Goal: Task Accomplishment & Management: Complete application form

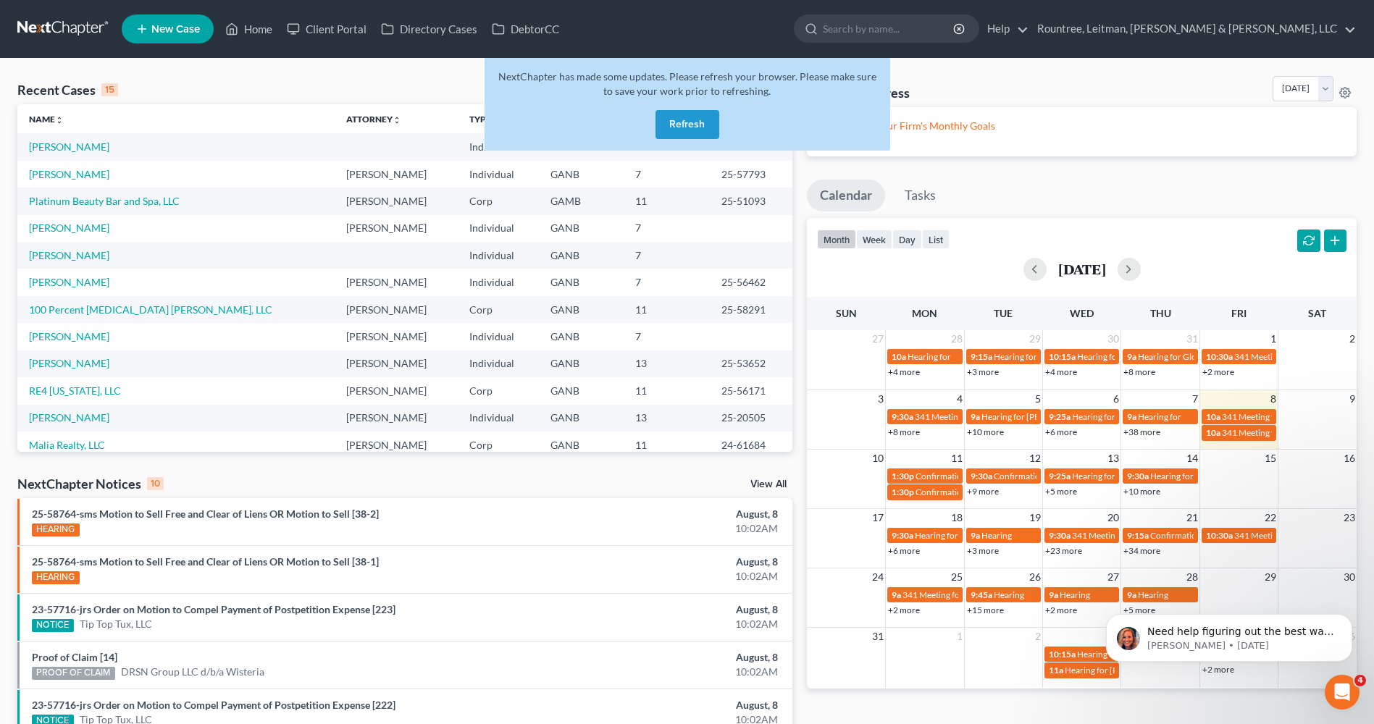
click at [707, 127] on button "Refresh" at bounding box center [687, 124] width 64 height 29
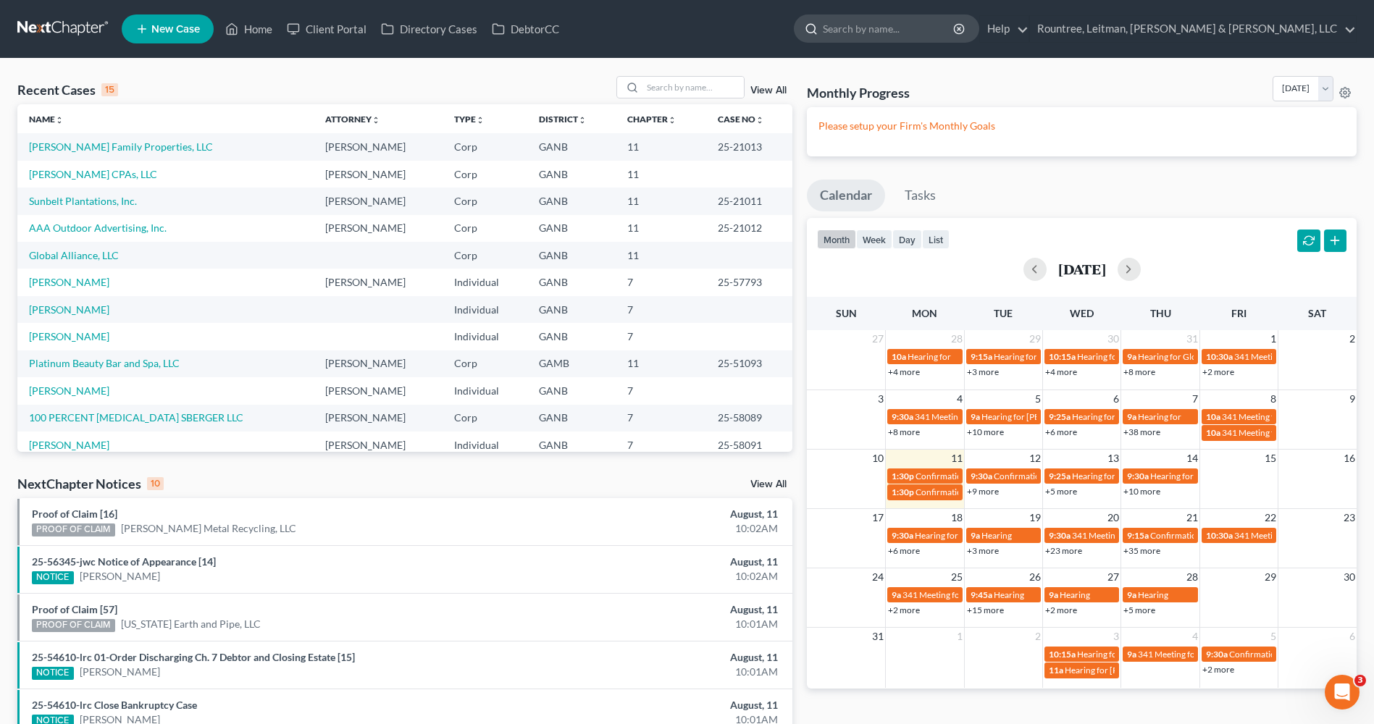
click at [955, 38] on input "search" at bounding box center [889, 28] width 133 height 27
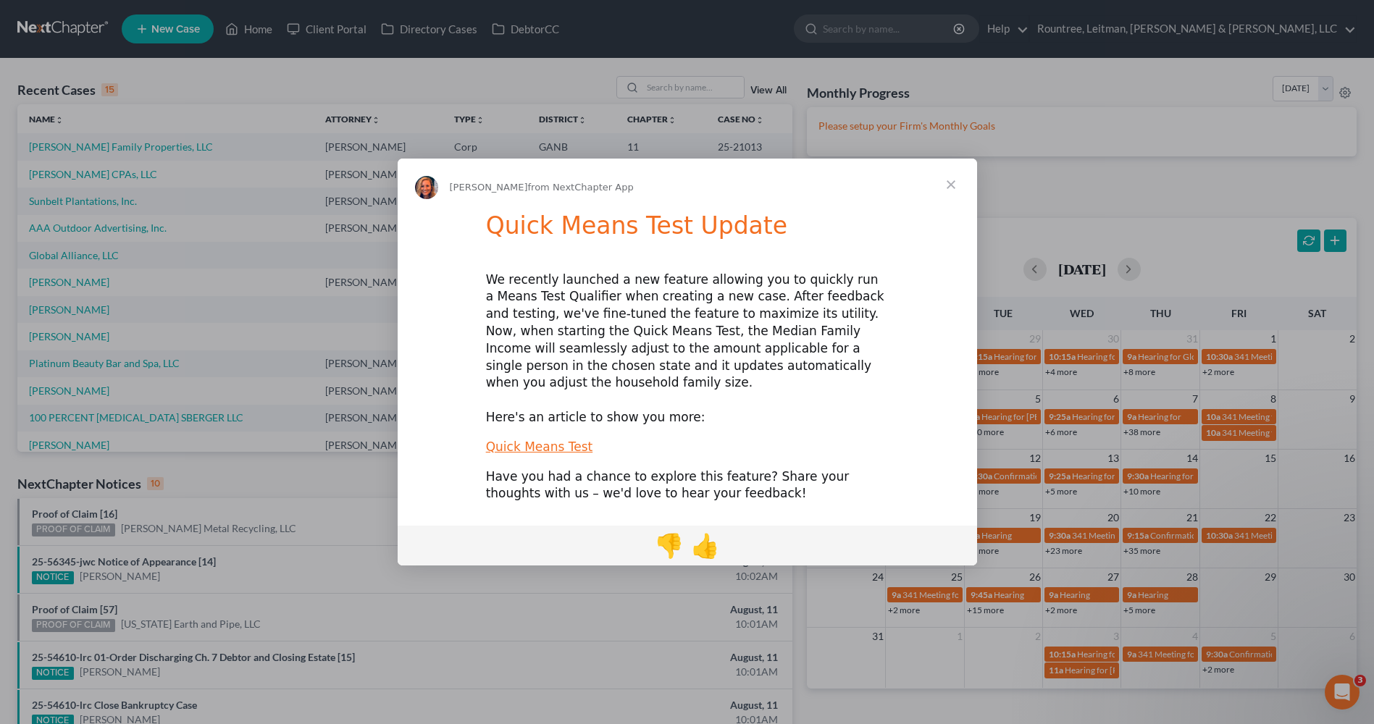
click at [949, 189] on span "Close" at bounding box center [951, 185] width 52 height 52
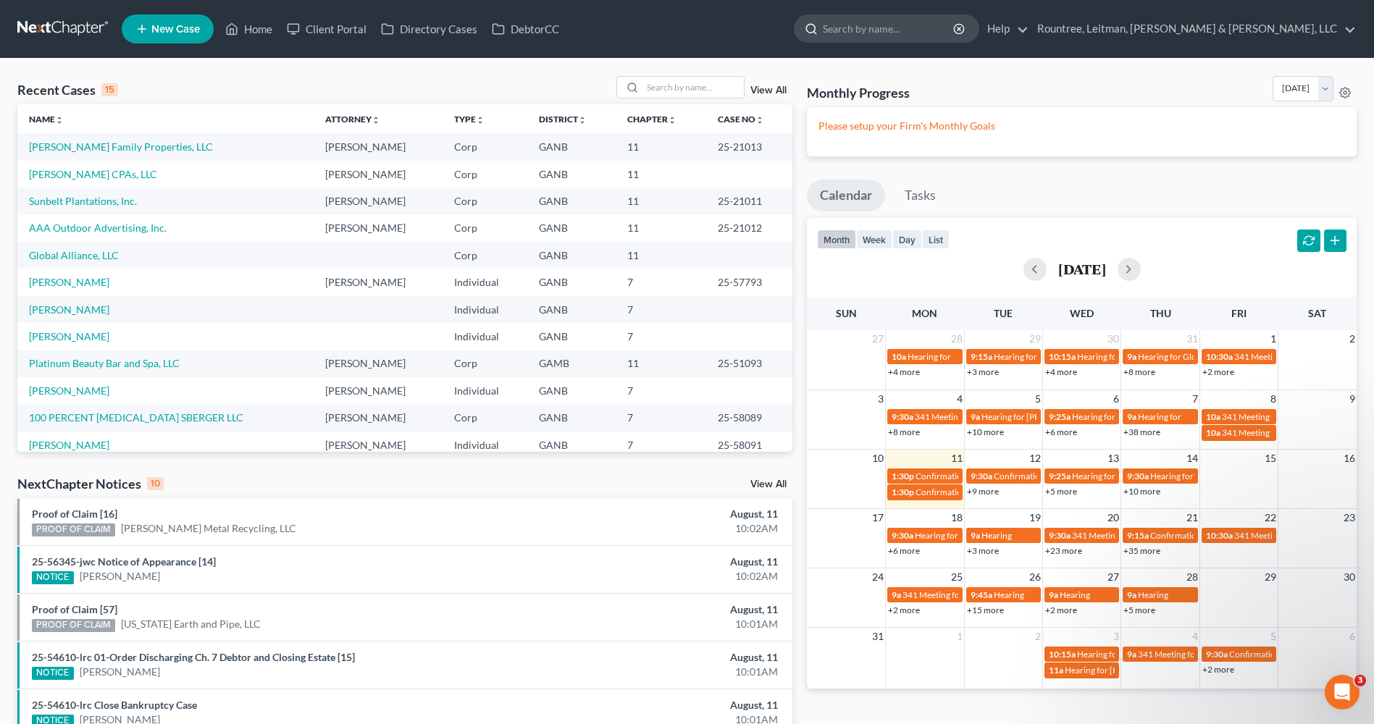
click at [955, 35] on input "search" at bounding box center [889, 28] width 133 height 27
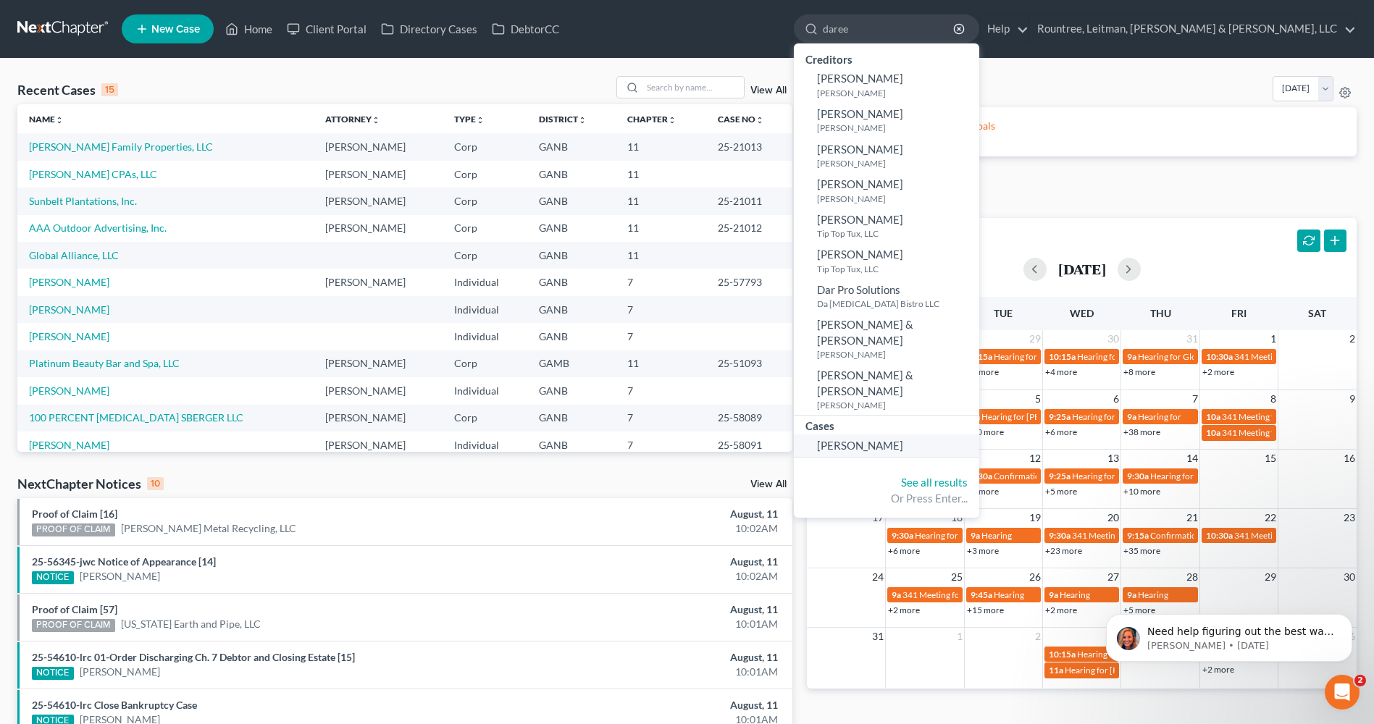
type input "daree"
click at [903, 439] on span "[PERSON_NAME]" at bounding box center [860, 445] width 86 height 13
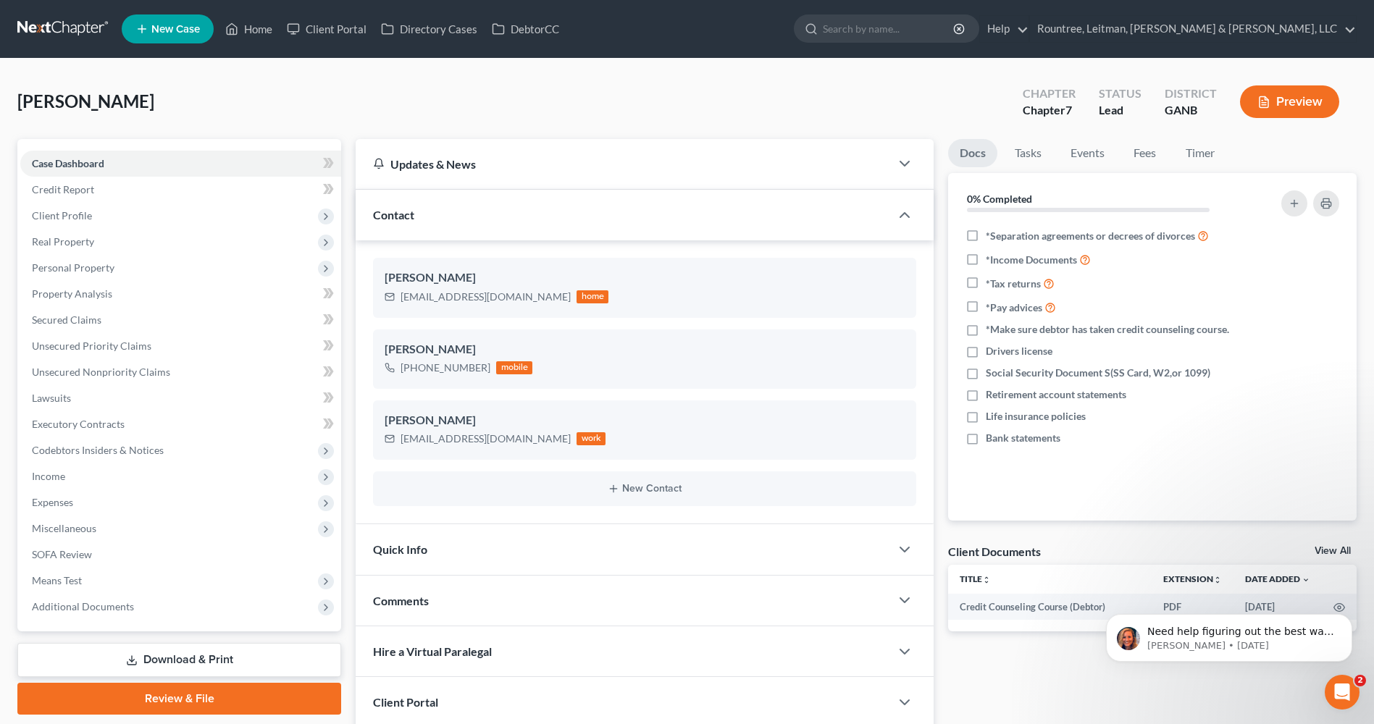
drag, startPoint x: 1315, startPoint y: 98, endPoint x: 1311, endPoint y: 88, distance: 10.8
click at [1311, 88] on button "Preview" at bounding box center [1289, 101] width 99 height 33
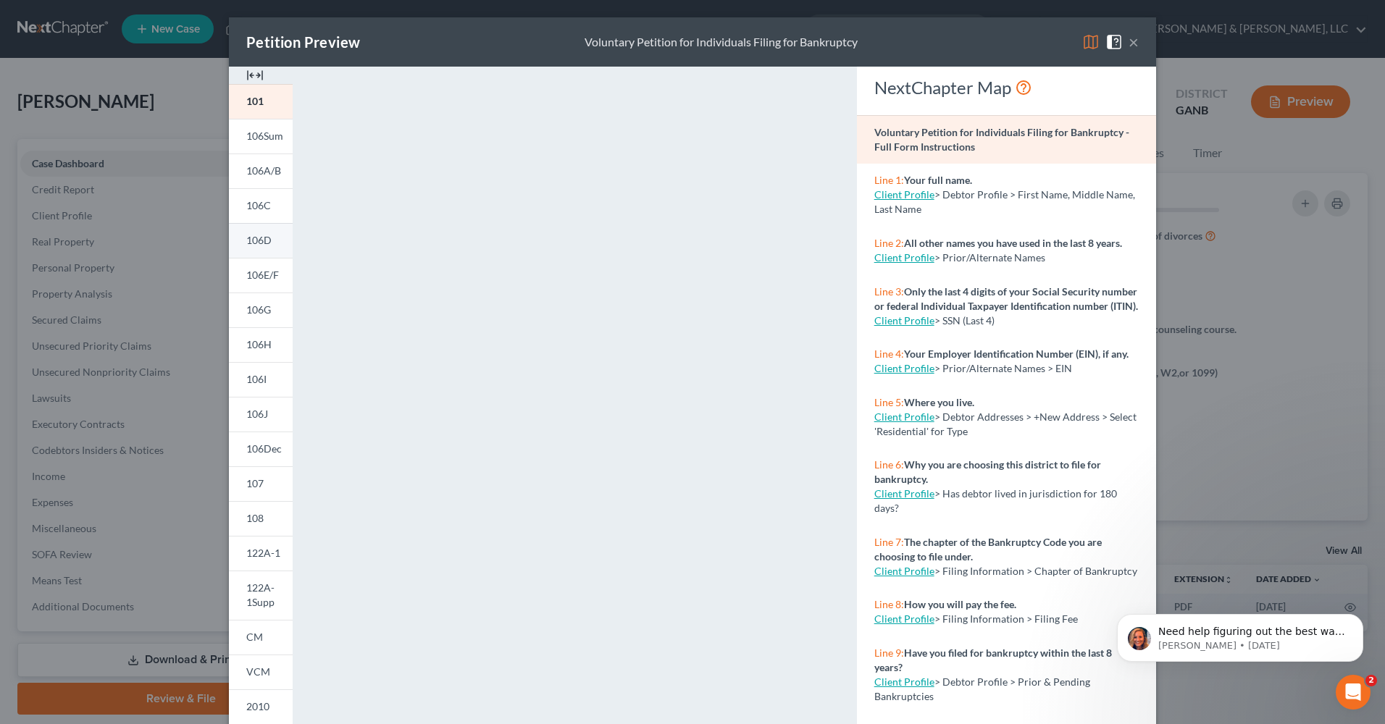
click at [262, 249] on link "106D" at bounding box center [261, 240] width 64 height 35
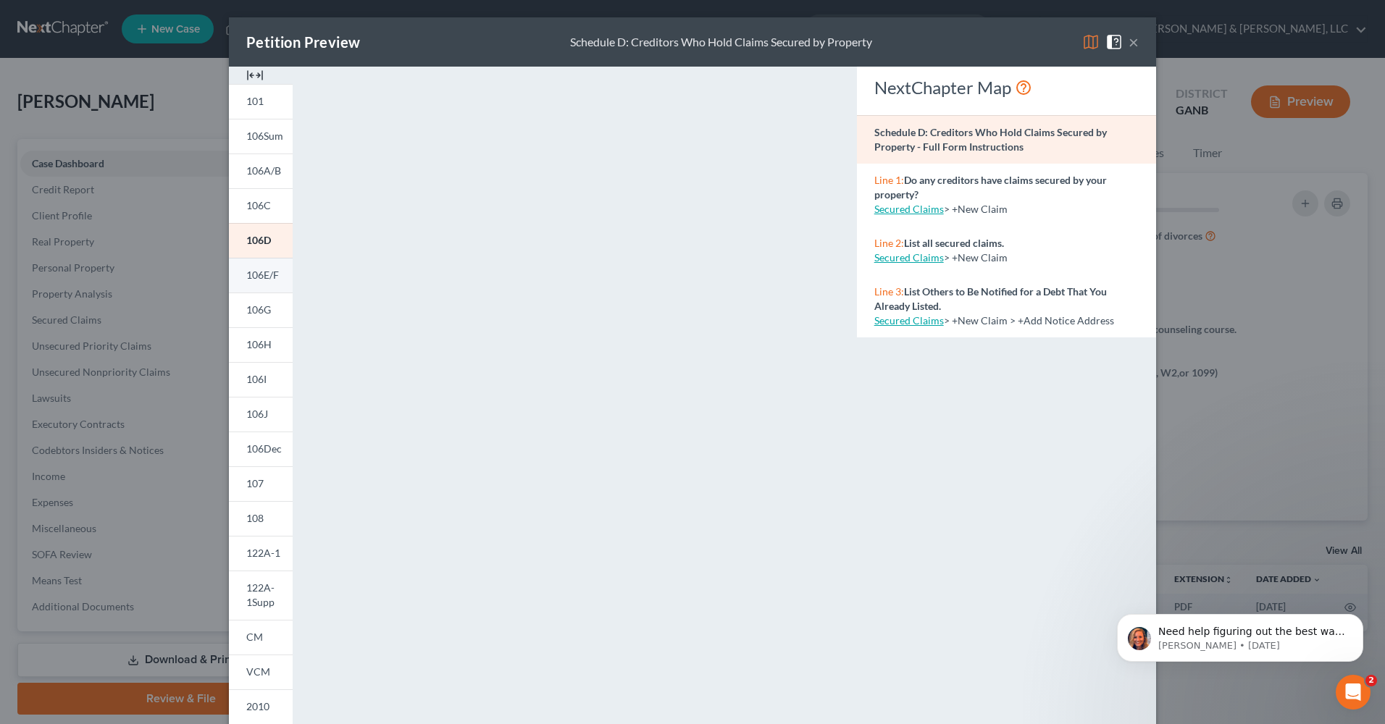
click at [264, 279] on span "106E/F" at bounding box center [262, 275] width 33 height 12
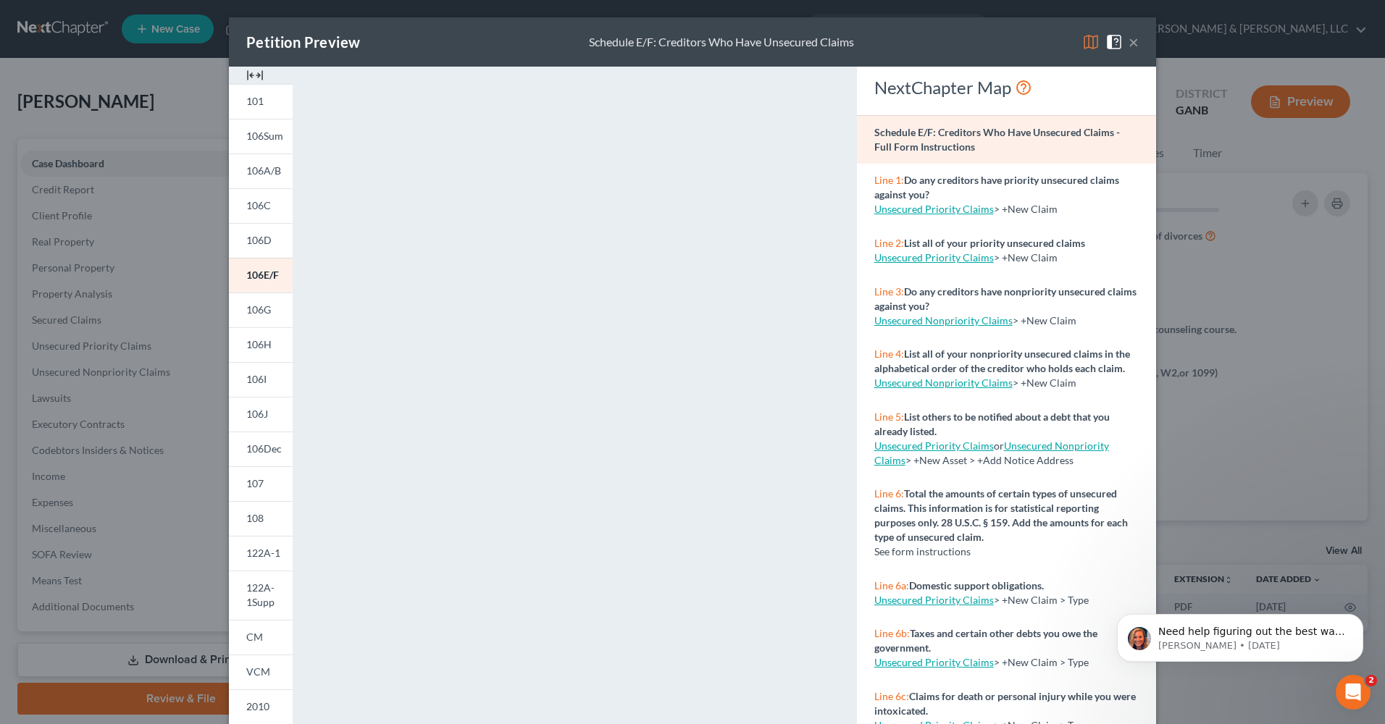
click at [1128, 41] on button "×" at bounding box center [1133, 41] width 10 height 17
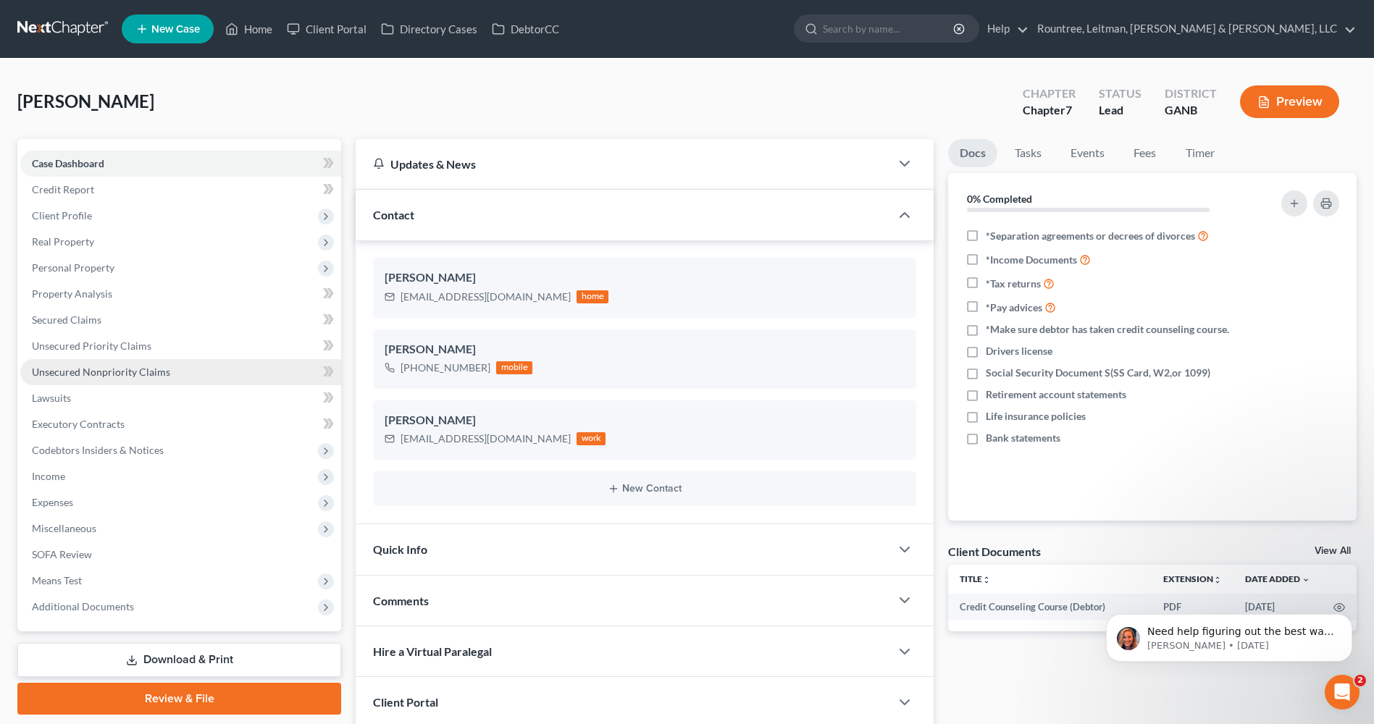
click at [85, 371] on span "Unsecured Nonpriority Claims" at bounding box center [101, 372] width 138 height 12
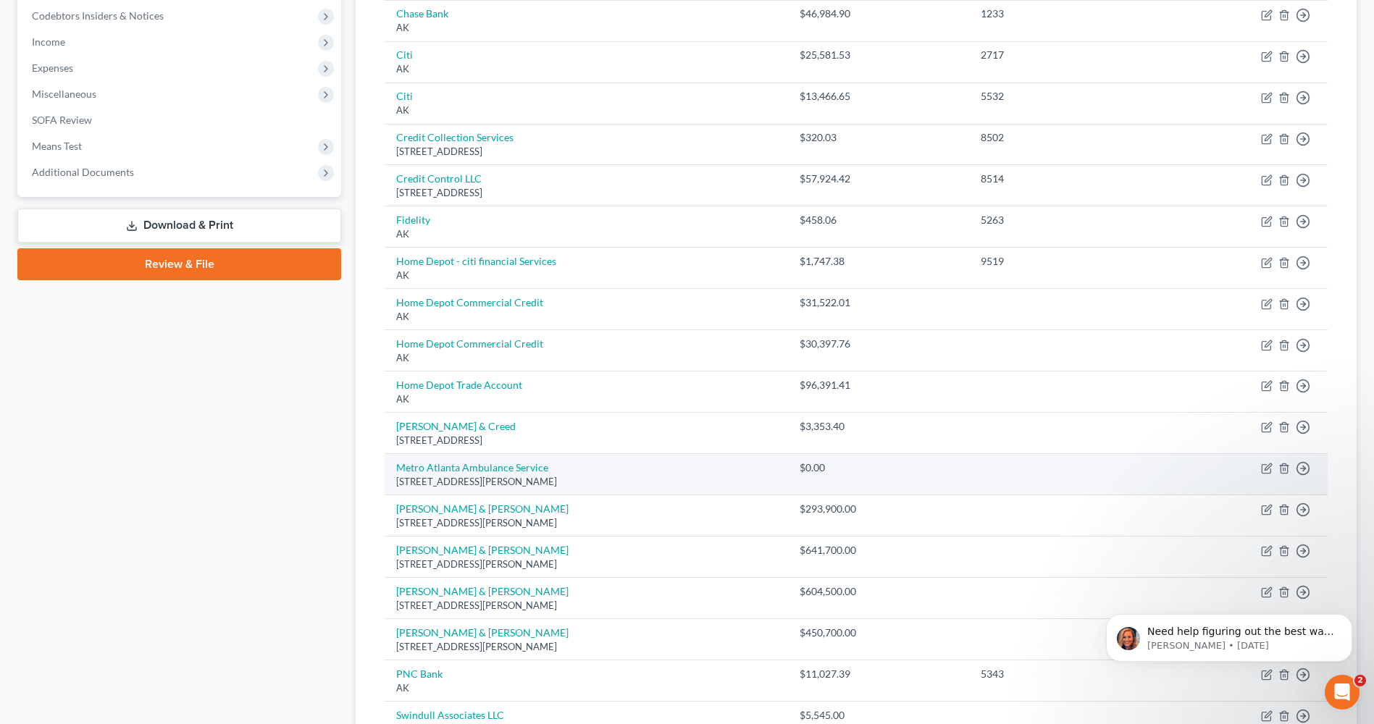
scroll to position [507, 0]
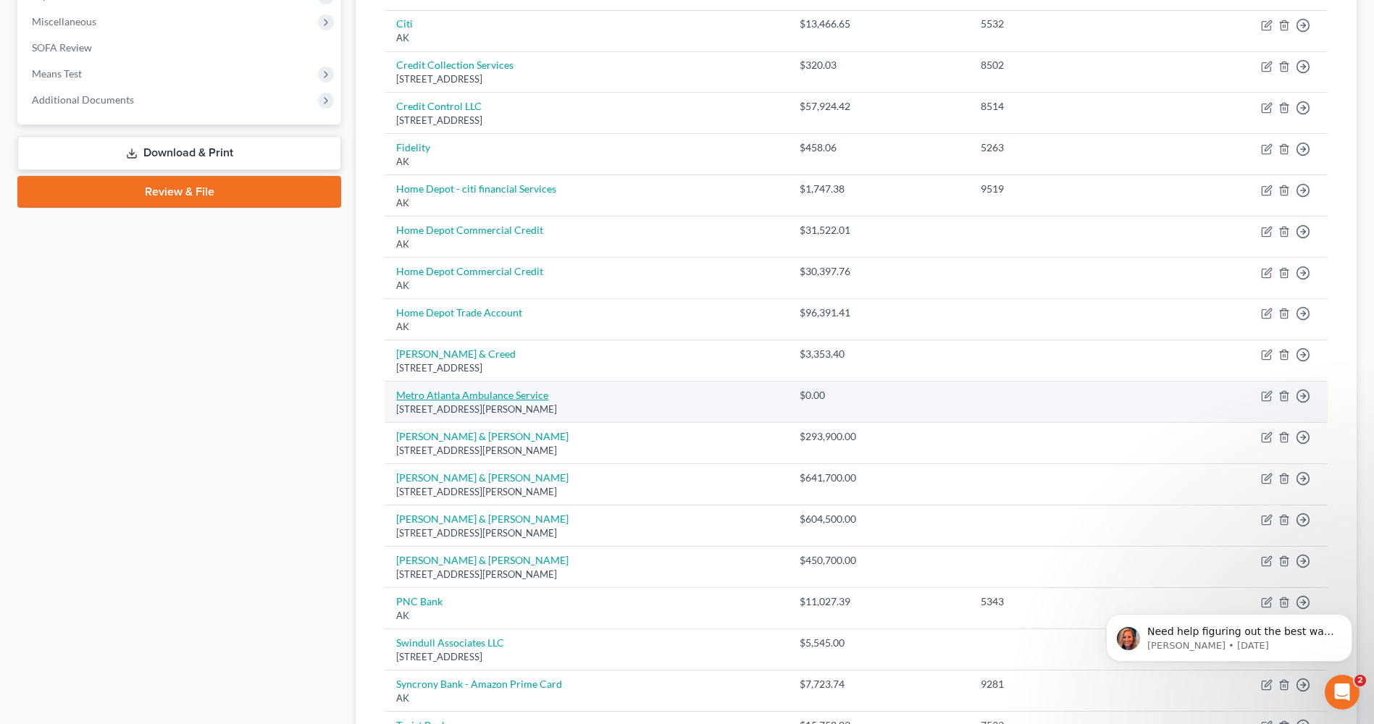
click at [479, 397] on link "Metro Atlanta Ambulance Service" at bounding box center [472, 395] width 152 height 12
select select "10"
select select "0"
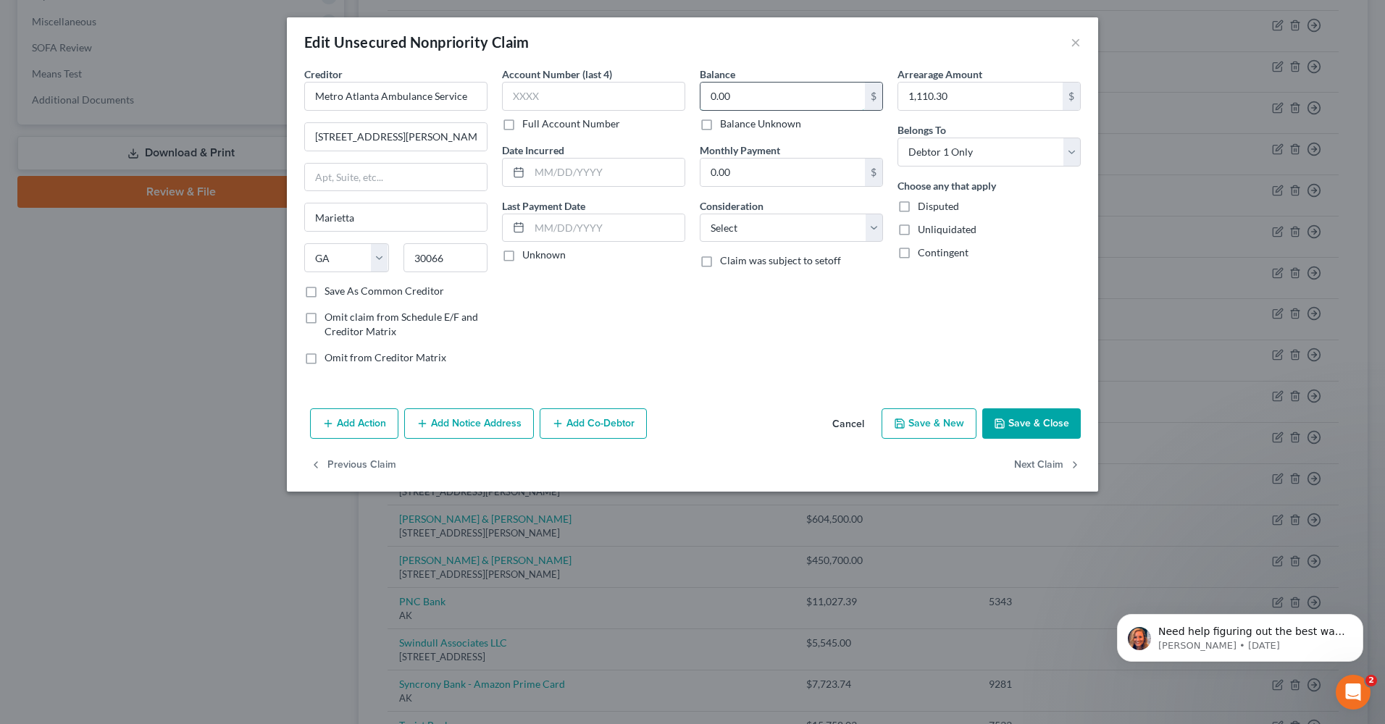
click at [791, 103] on input "0.00" at bounding box center [782, 97] width 164 height 28
type input "1,110.30"
click at [866, 228] on select "Select Cable / Satellite Services Collection Agency Credit Card Debt Debt Couns…" at bounding box center [791, 228] width 183 height 29
click at [1001, 345] on div "Arrearage Amount $ Belongs To * Select Debtor 1 Only Debtor 2 Only Debtor 1 And…" at bounding box center [989, 222] width 198 height 310
click at [1044, 422] on button "Save & Close" at bounding box center [1031, 423] width 98 height 30
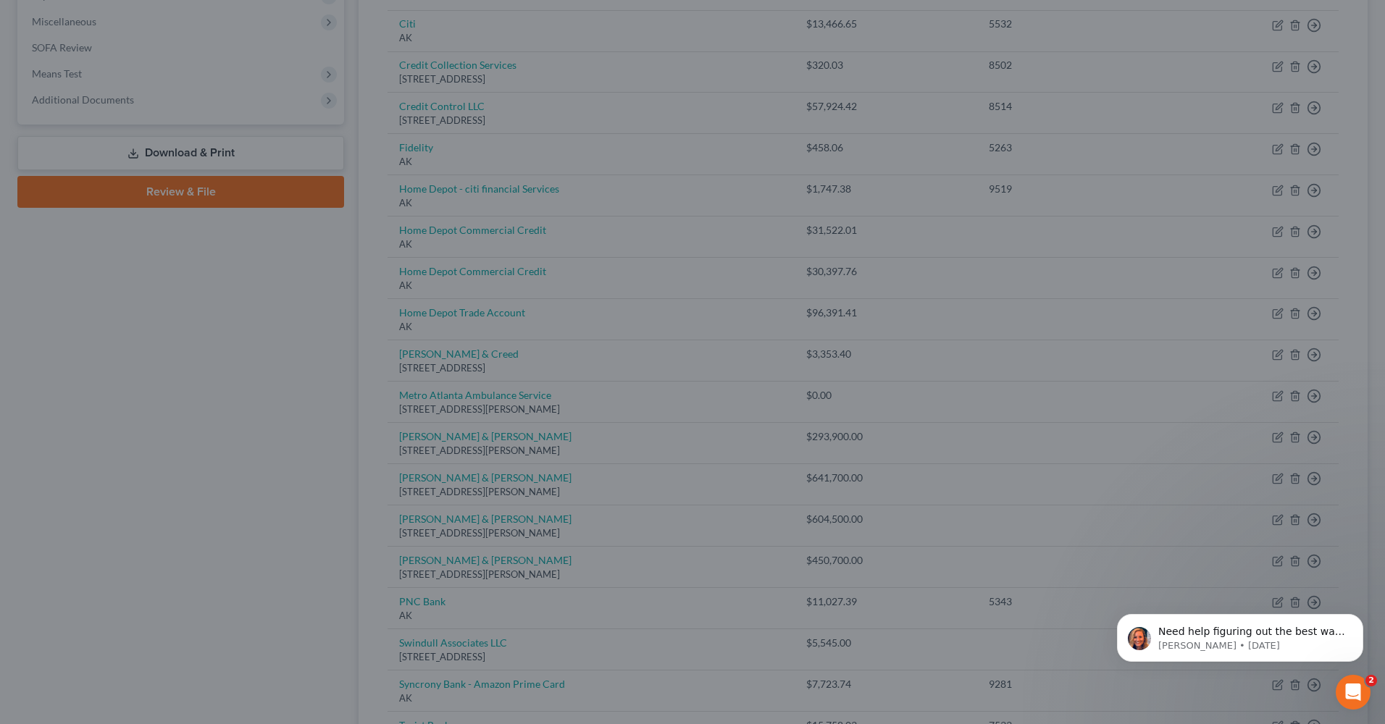
type input "0"
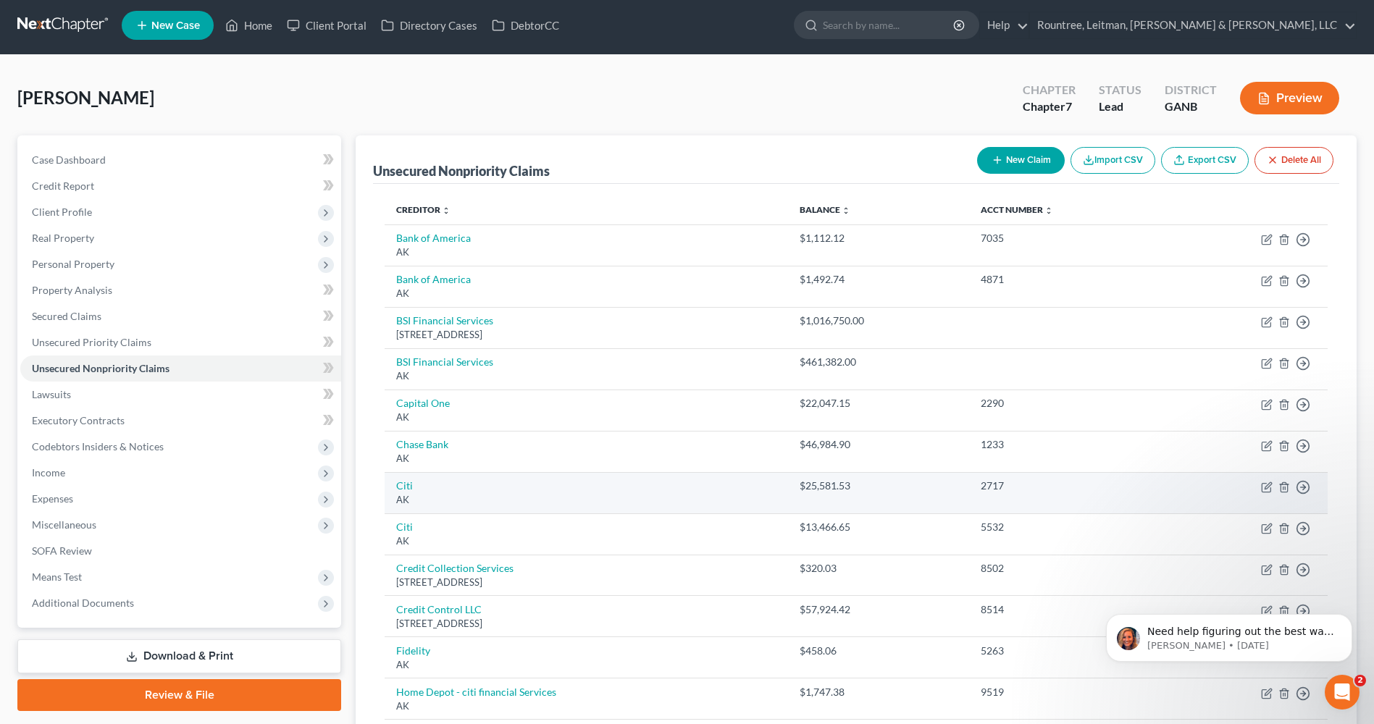
scroll to position [0, 0]
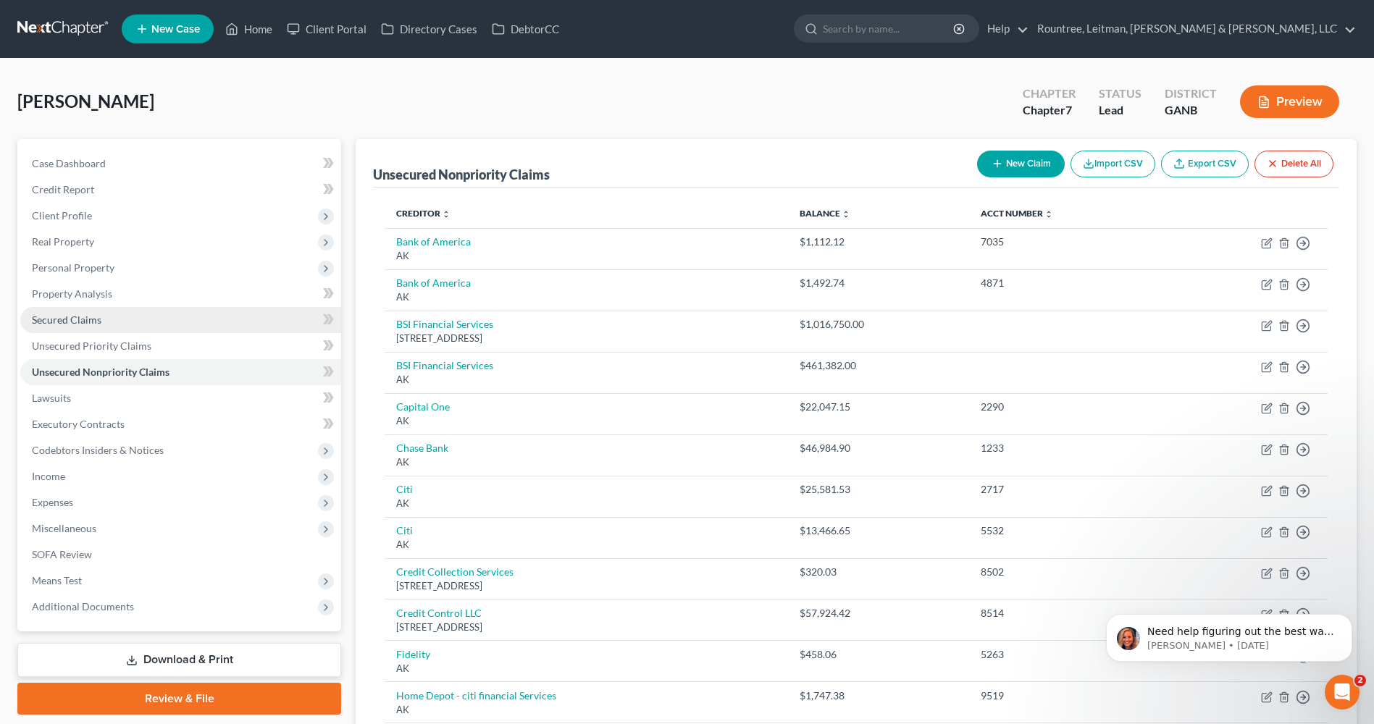
drag, startPoint x: 85, startPoint y: 323, endPoint x: 98, endPoint y: 320, distance: 13.4
click at [85, 323] on span "Secured Claims" at bounding box center [67, 320] width 70 height 12
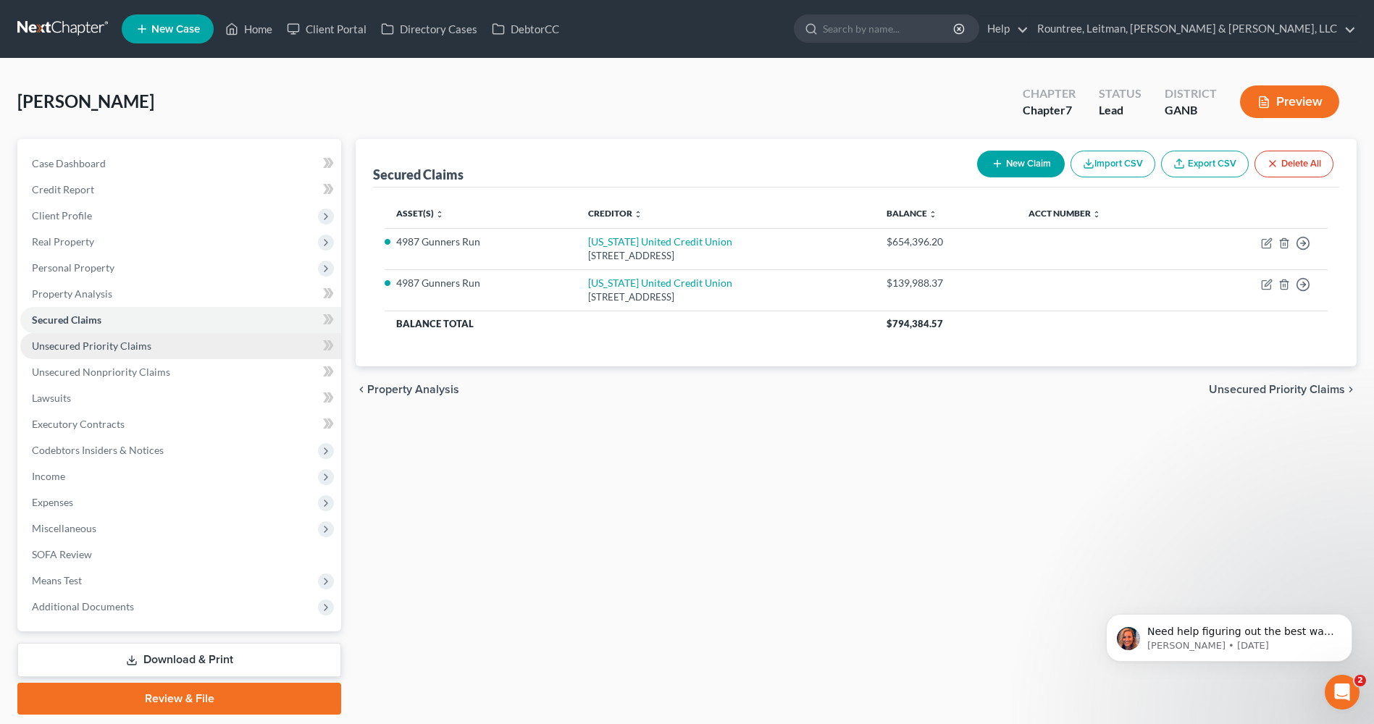
click at [170, 342] on link "Unsecured Priority Claims" at bounding box center [180, 346] width 321 height 26
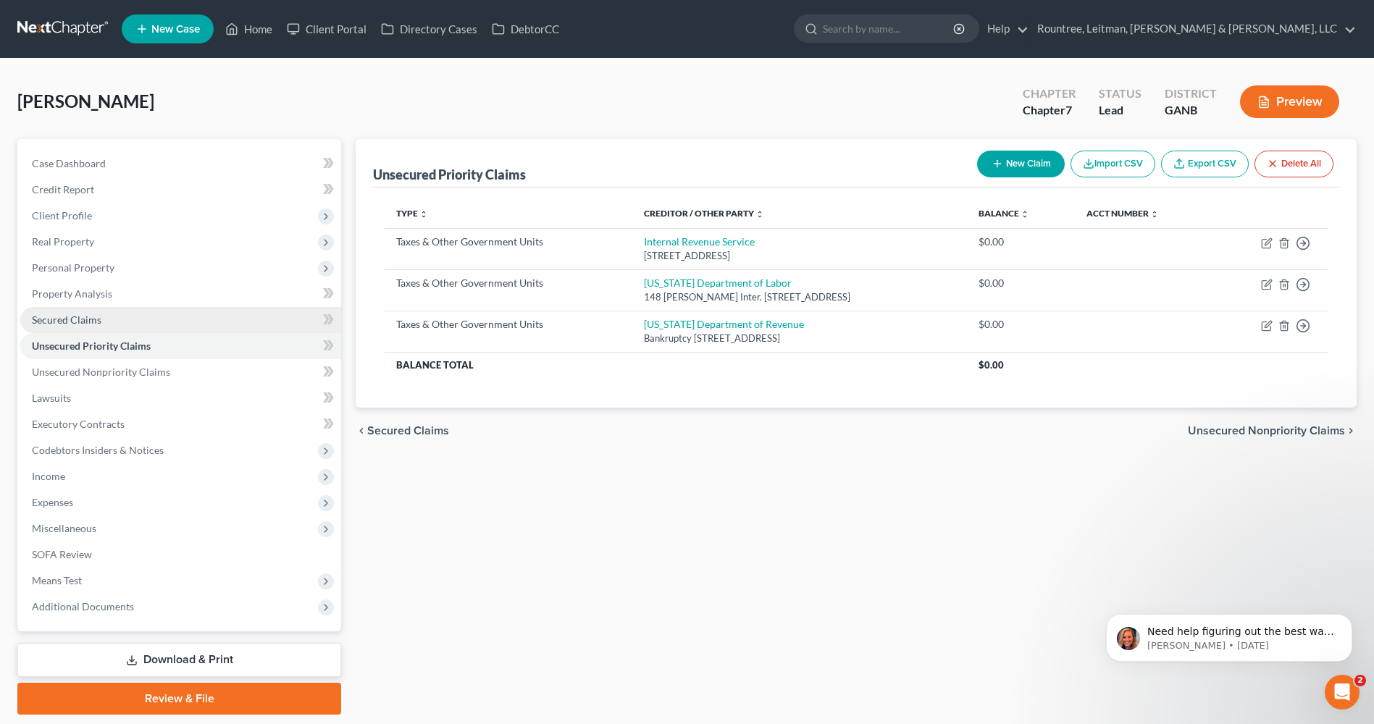
click at [152, 316] on link "Secured Claims" at bounding box center [180, 320] width 321 height 26
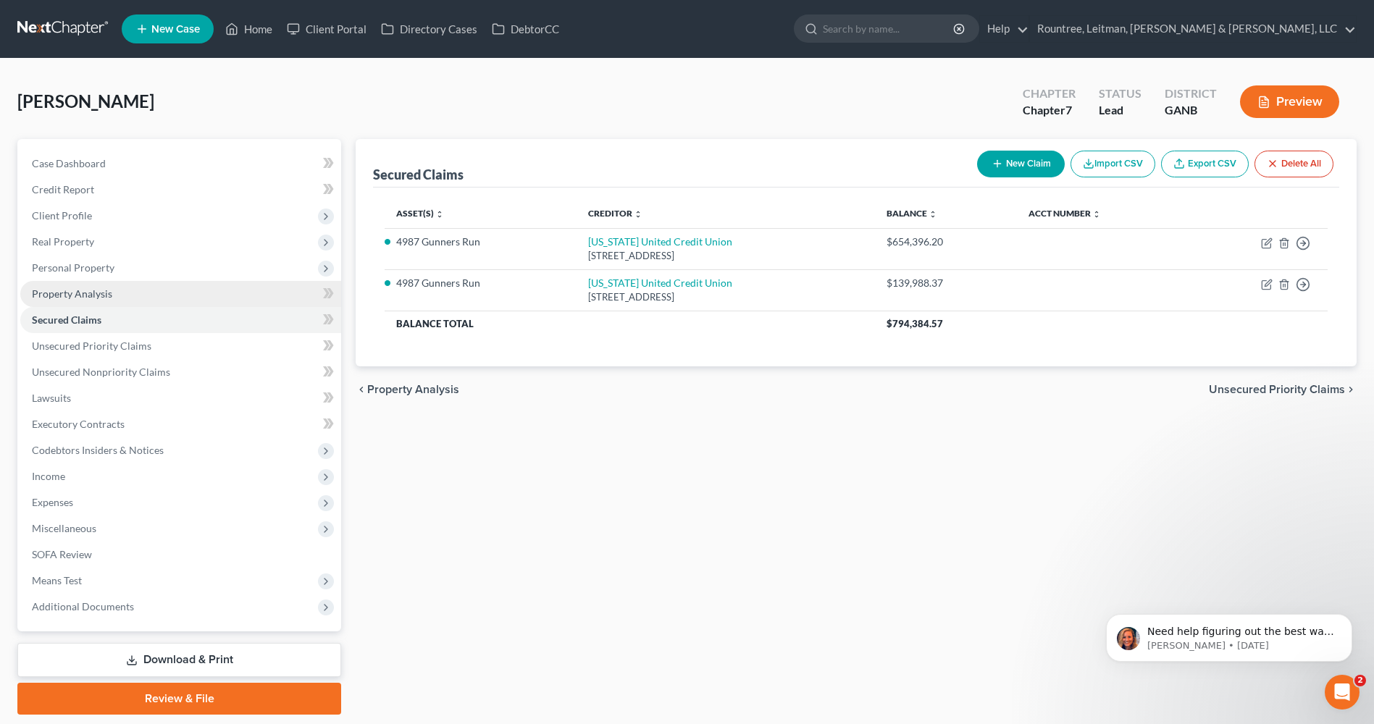
click at [162, 302] on link "Property Analysis" at bounding box center [180, 294] width 321 height 26
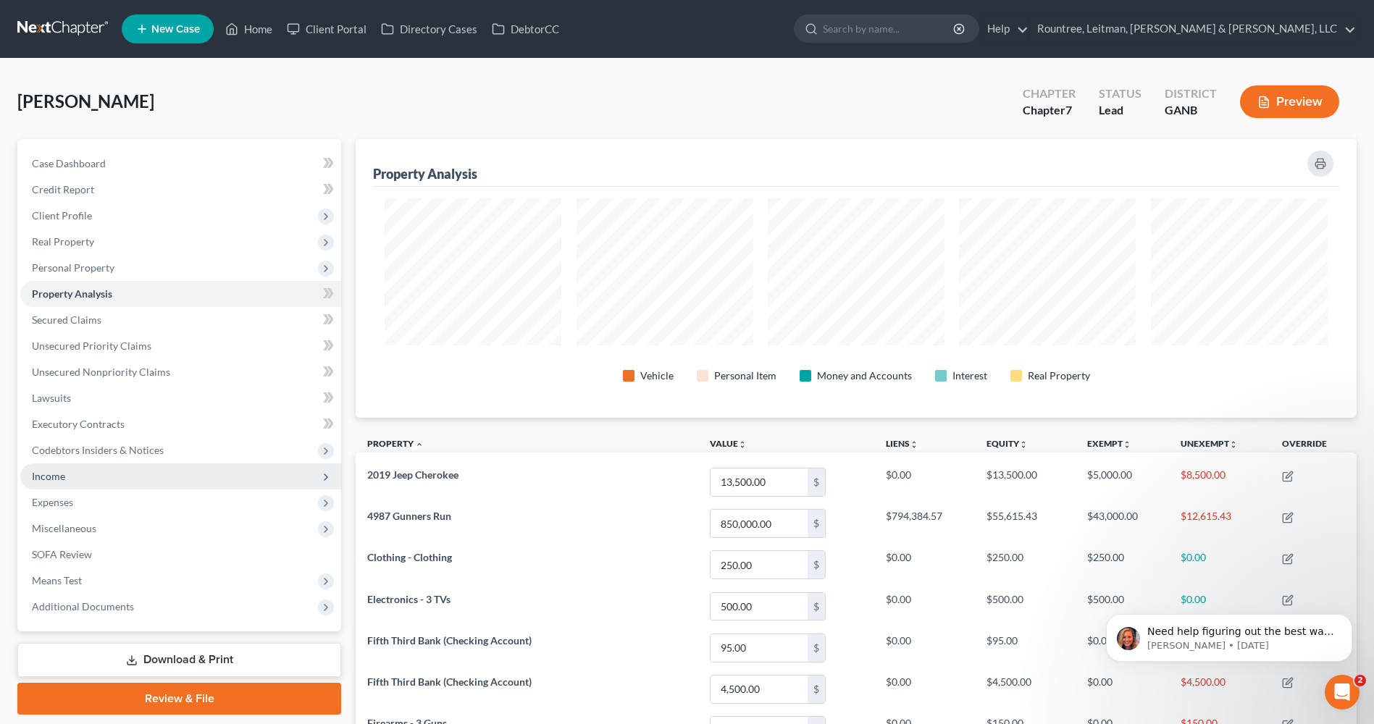
click at [143, 479] on span "Income" at bounding box center [180, 476] width 321 height 26
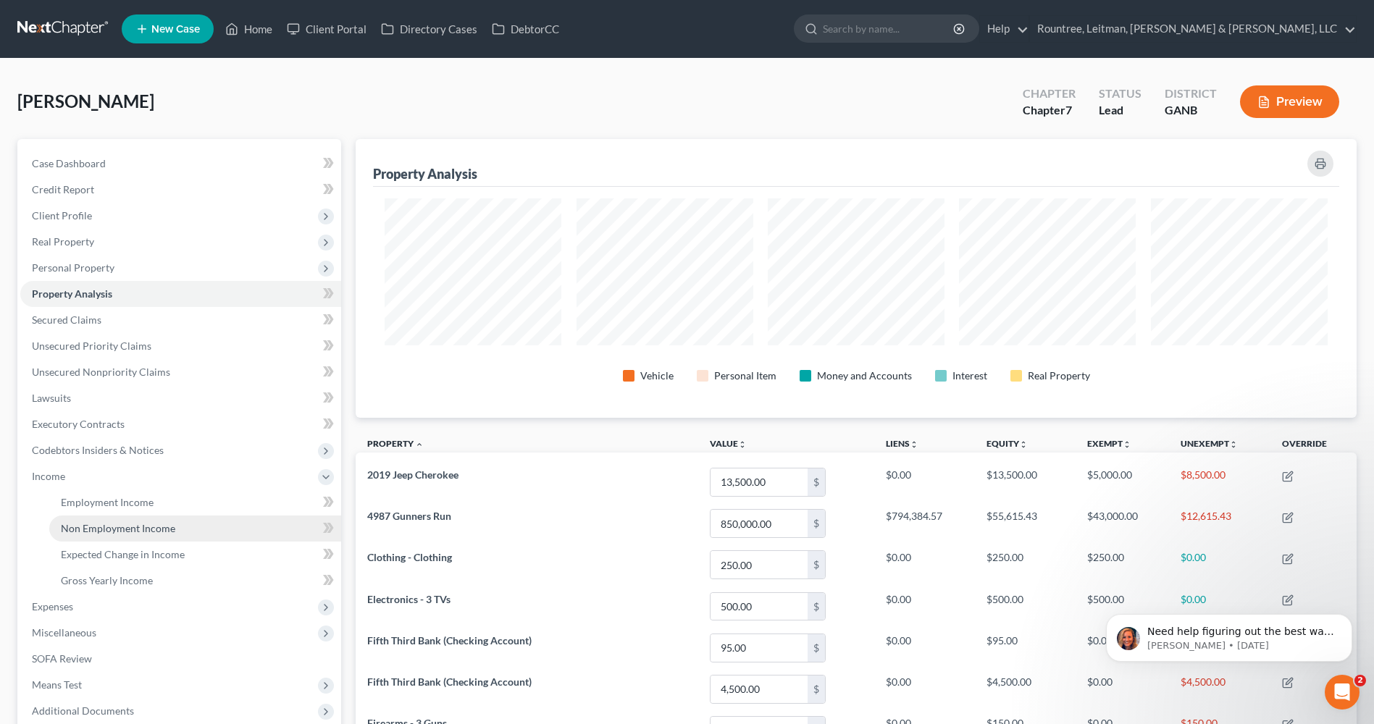
click at [141, 524] on span "Non Employment Income" at bounding box center [118, 528] width 114 height 12
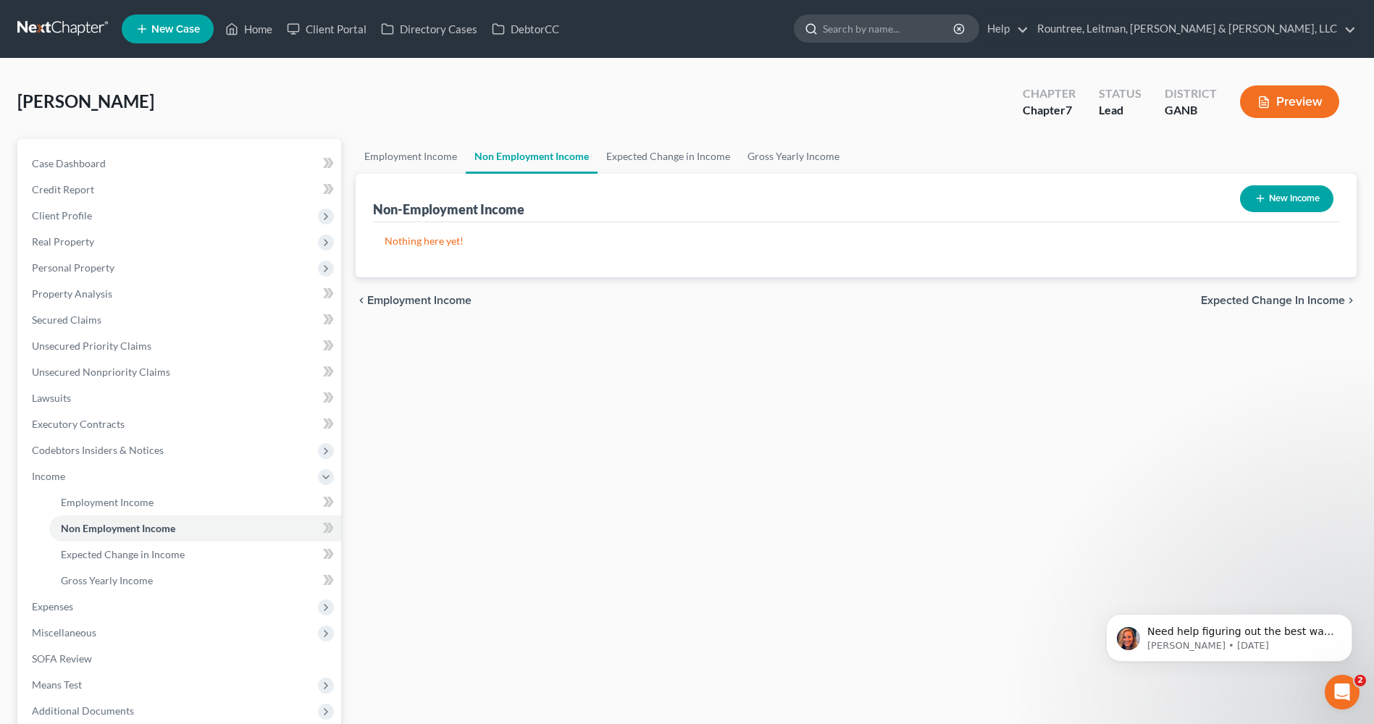
click at [955, 28] on input "search" at bounding box center [889, 28] width 133 height 27
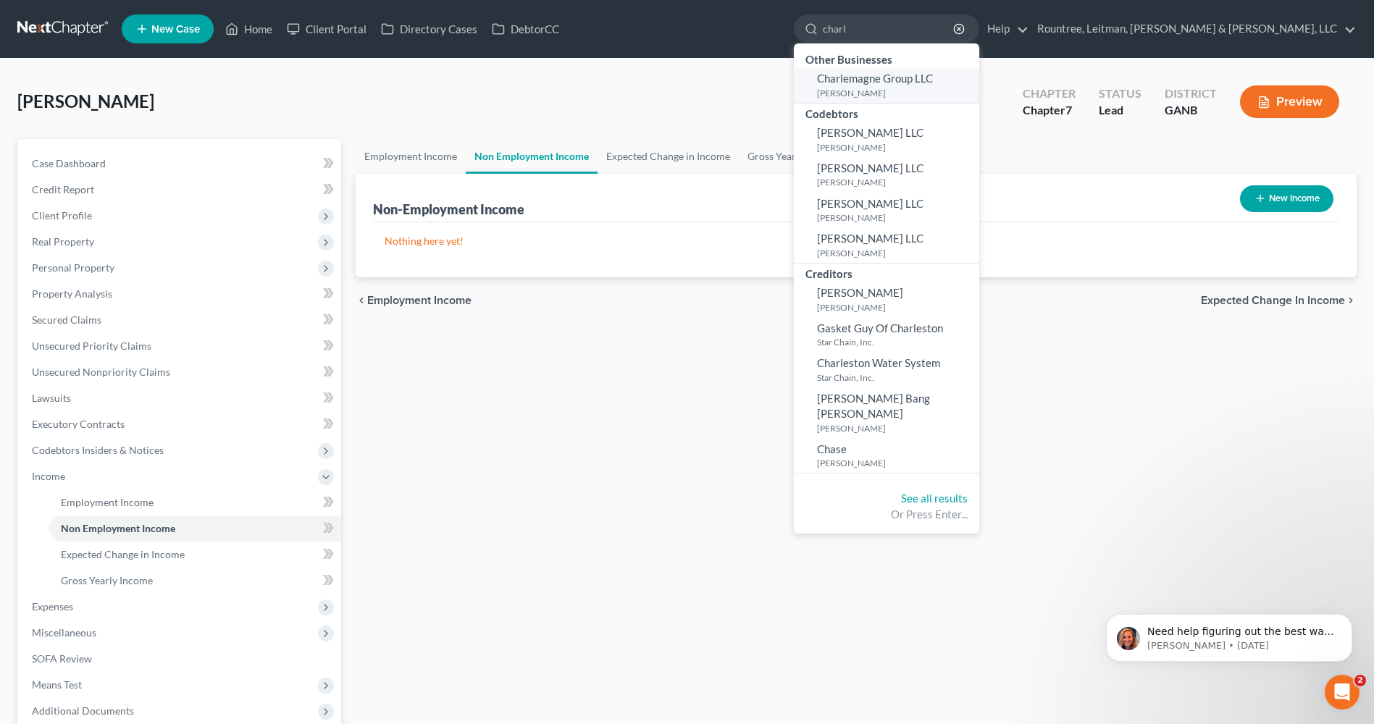
type input "charl"
click at [933, 79] on span "Charlemagne Group LLC" at bounding box center [875, 78] width 116 height 13
